Goal: Find specific page/section: Find specific page/section

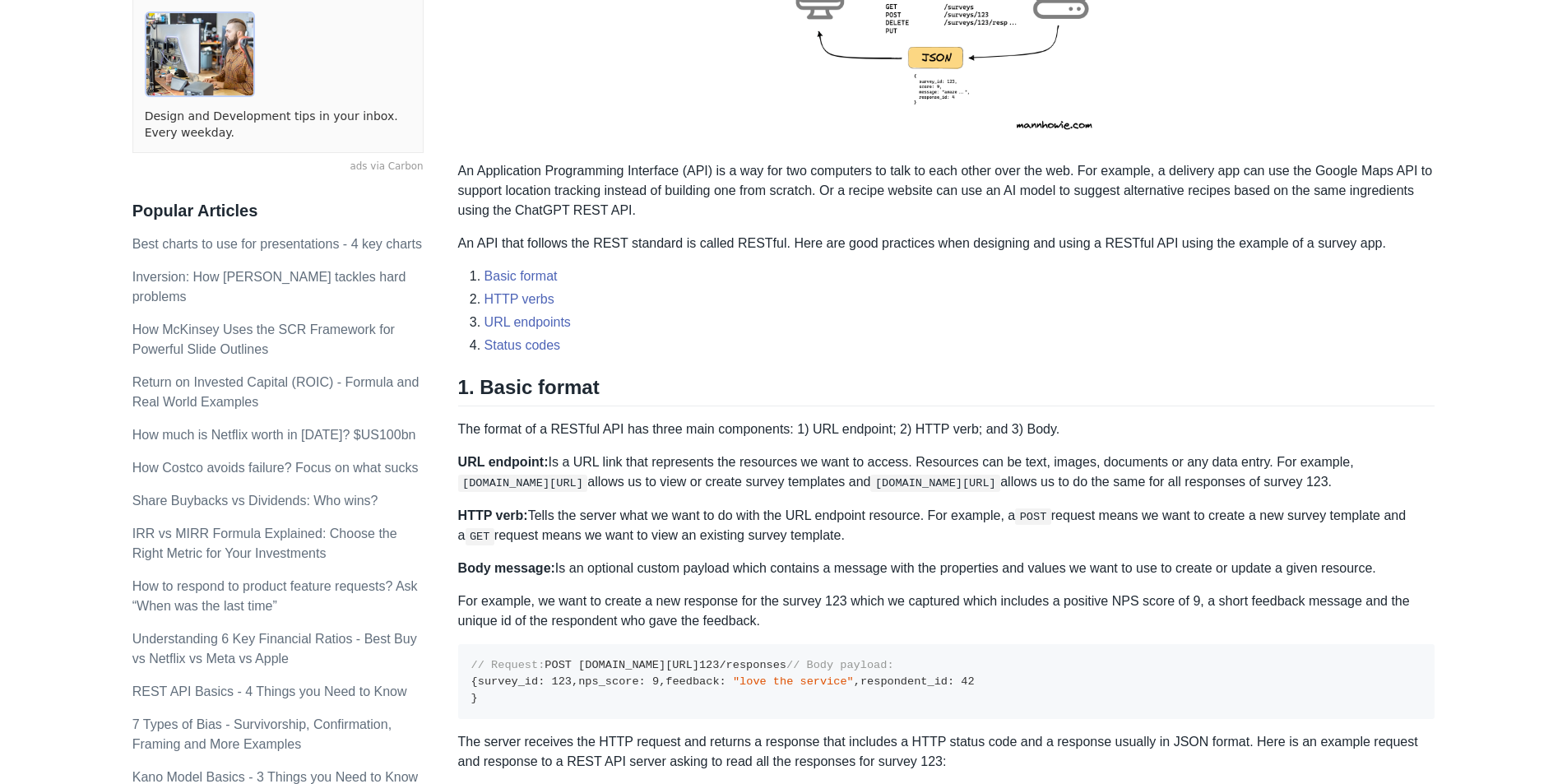
scroll to position [561, 0]
